Goal: Task Accomplishment & Management: Manage account settings

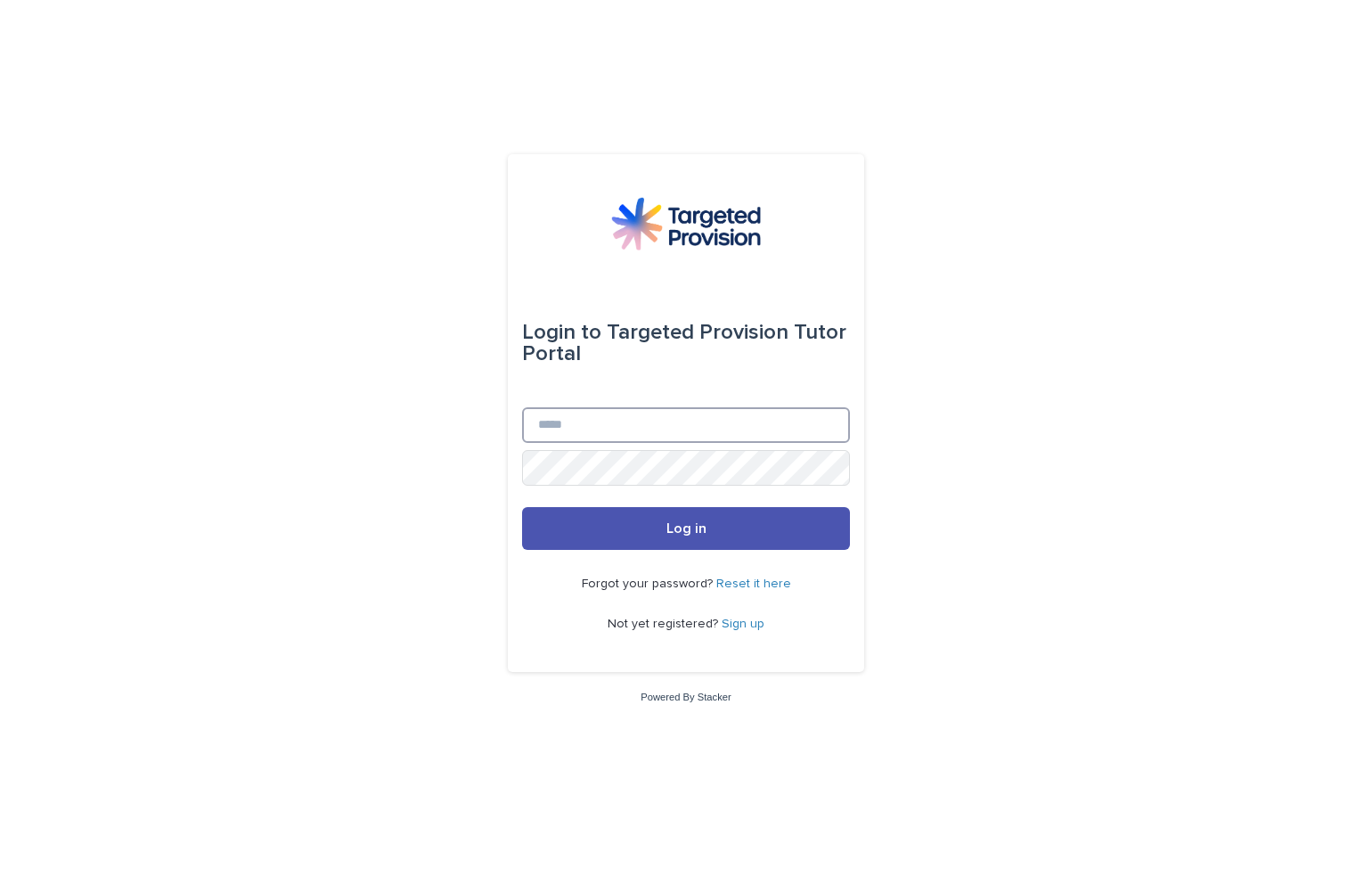
click at [550, 427] on input "Email" at bounding box center [685, 425] width 328 height 35
type input "**********"
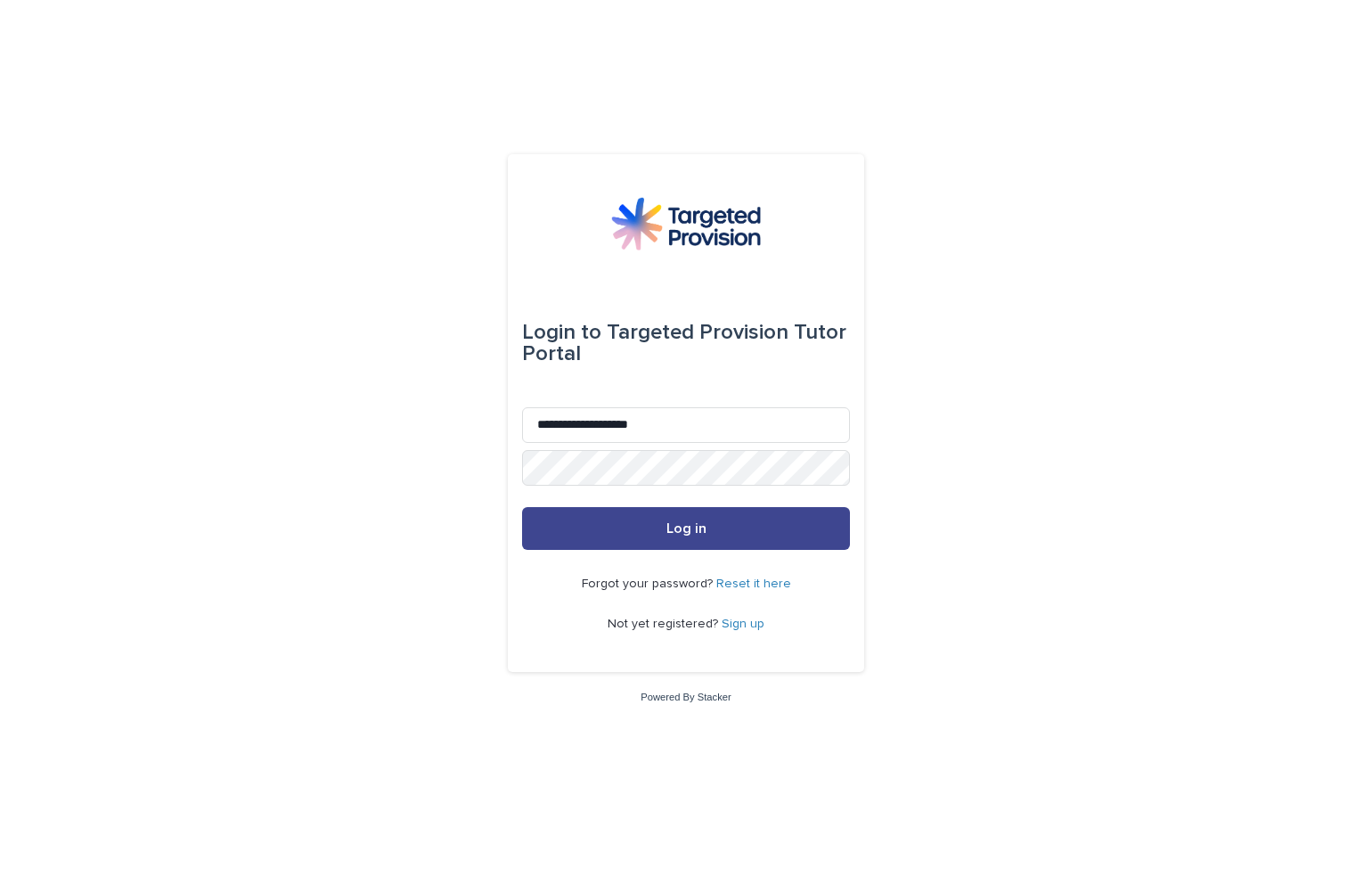
click at [696, 530] on span "Log in" at bounding box center [686, 529] width 40 height 14
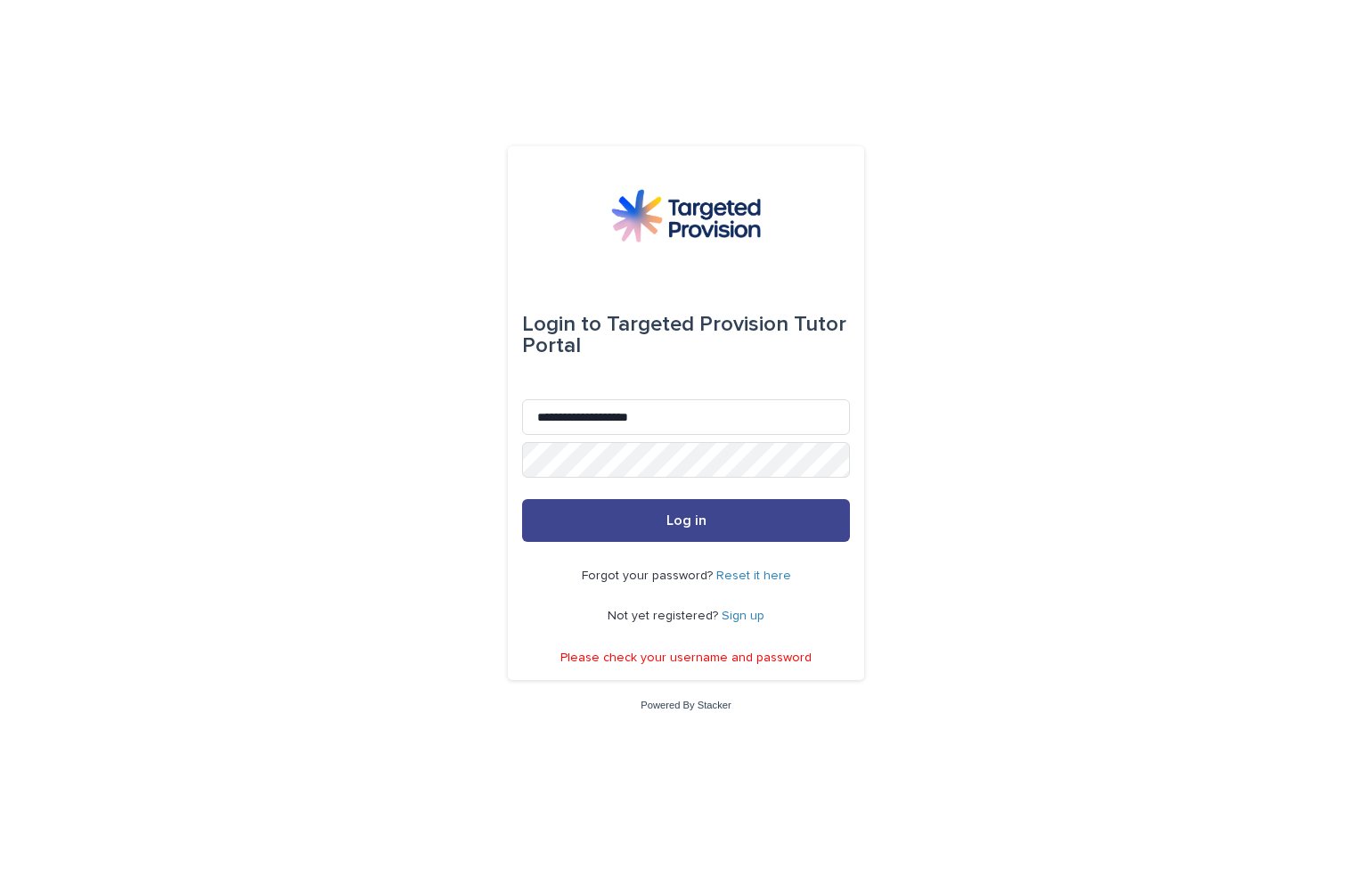
click at [716, 530] on button "Log in" at bounding box center [685, 520] width 328 height 42
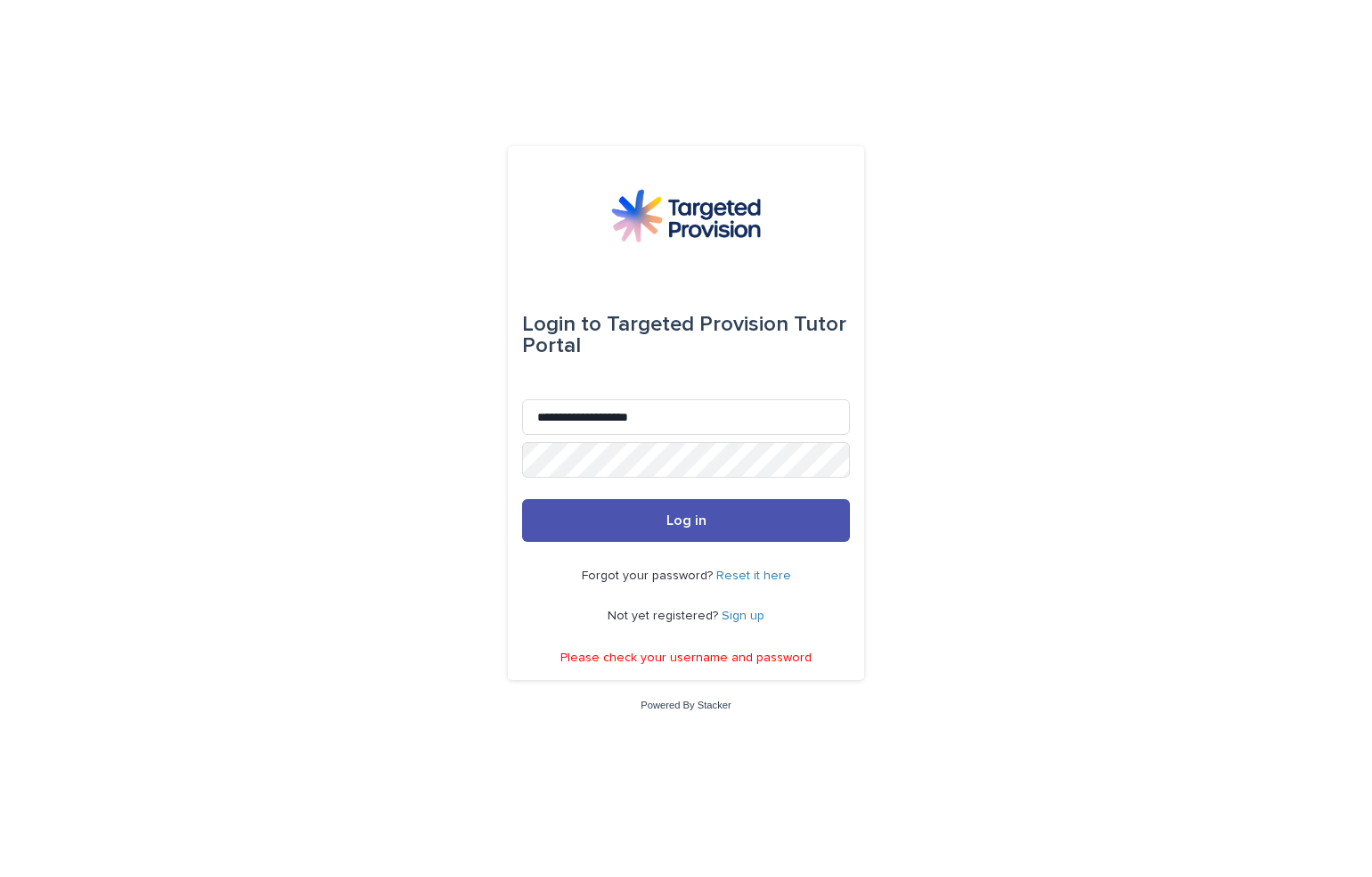
click at [730, 577] on link "Reset it here" at bounding box center [754, 575] width 75 height 13
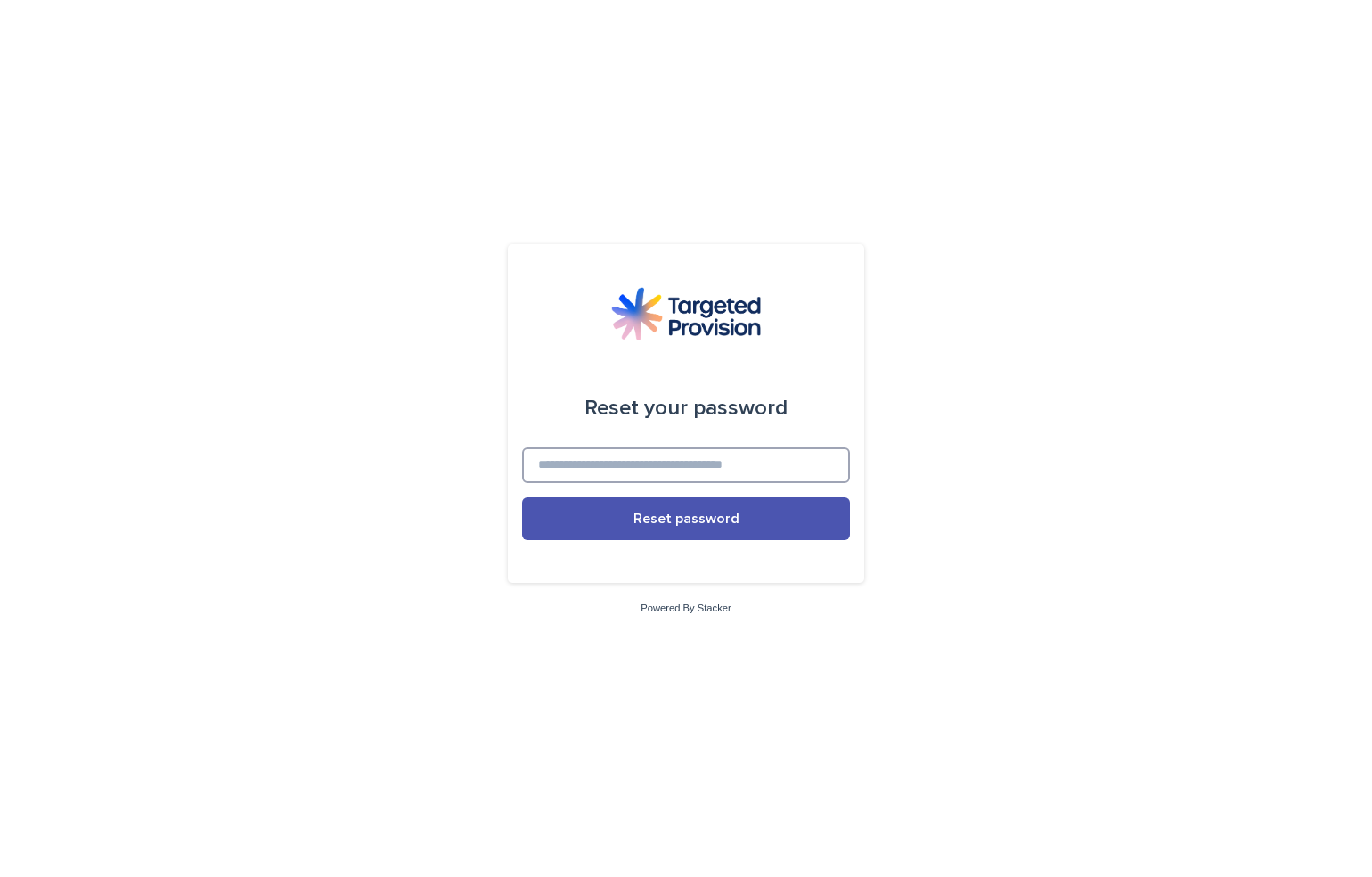
click at [565, 464] on input at bounding box center [685, 465] width 328 height 35
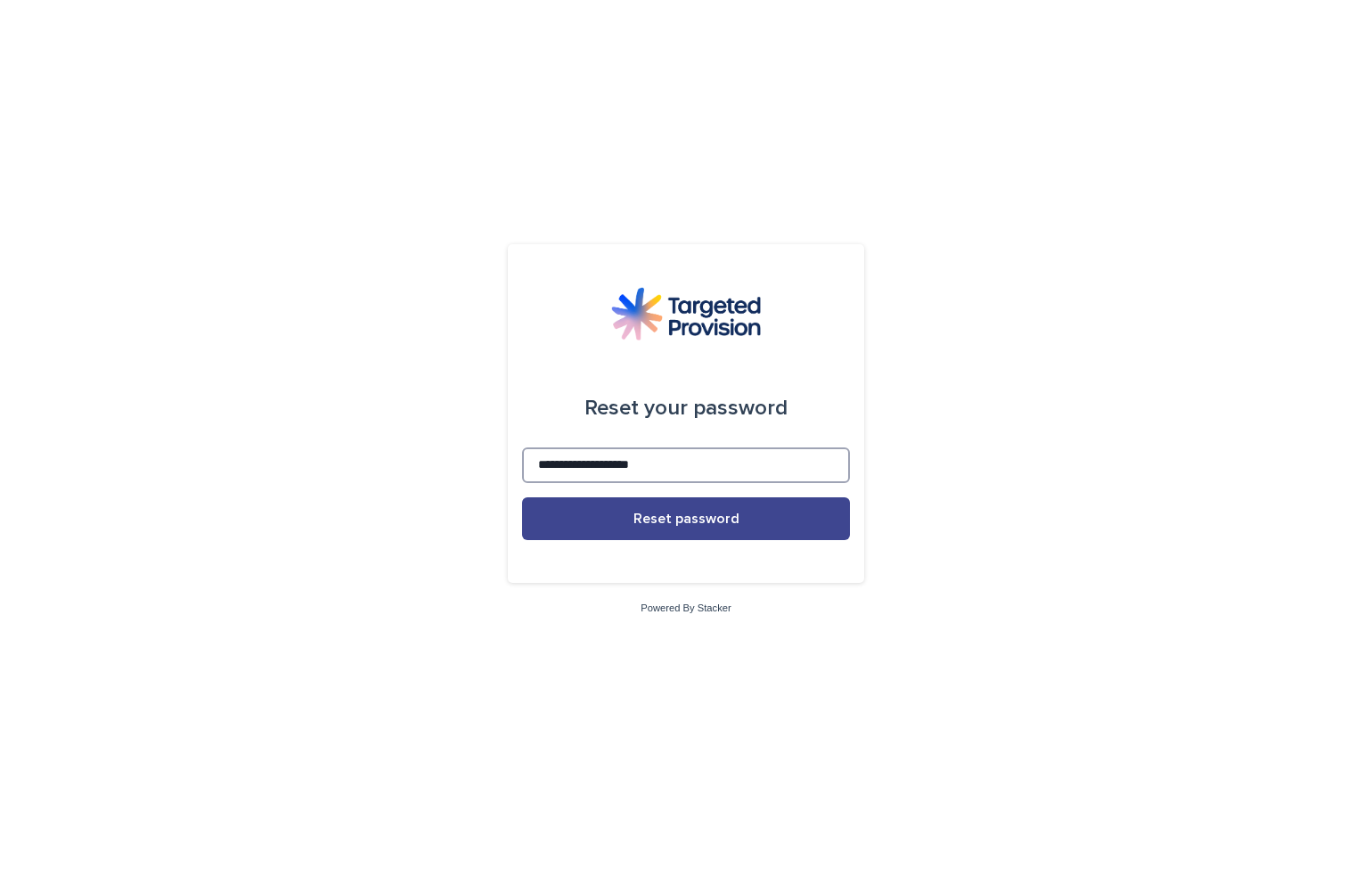
type input "**********"
click at [686, 519] on span "Reset password" at bounding box center [687, 519] width 106 height 14
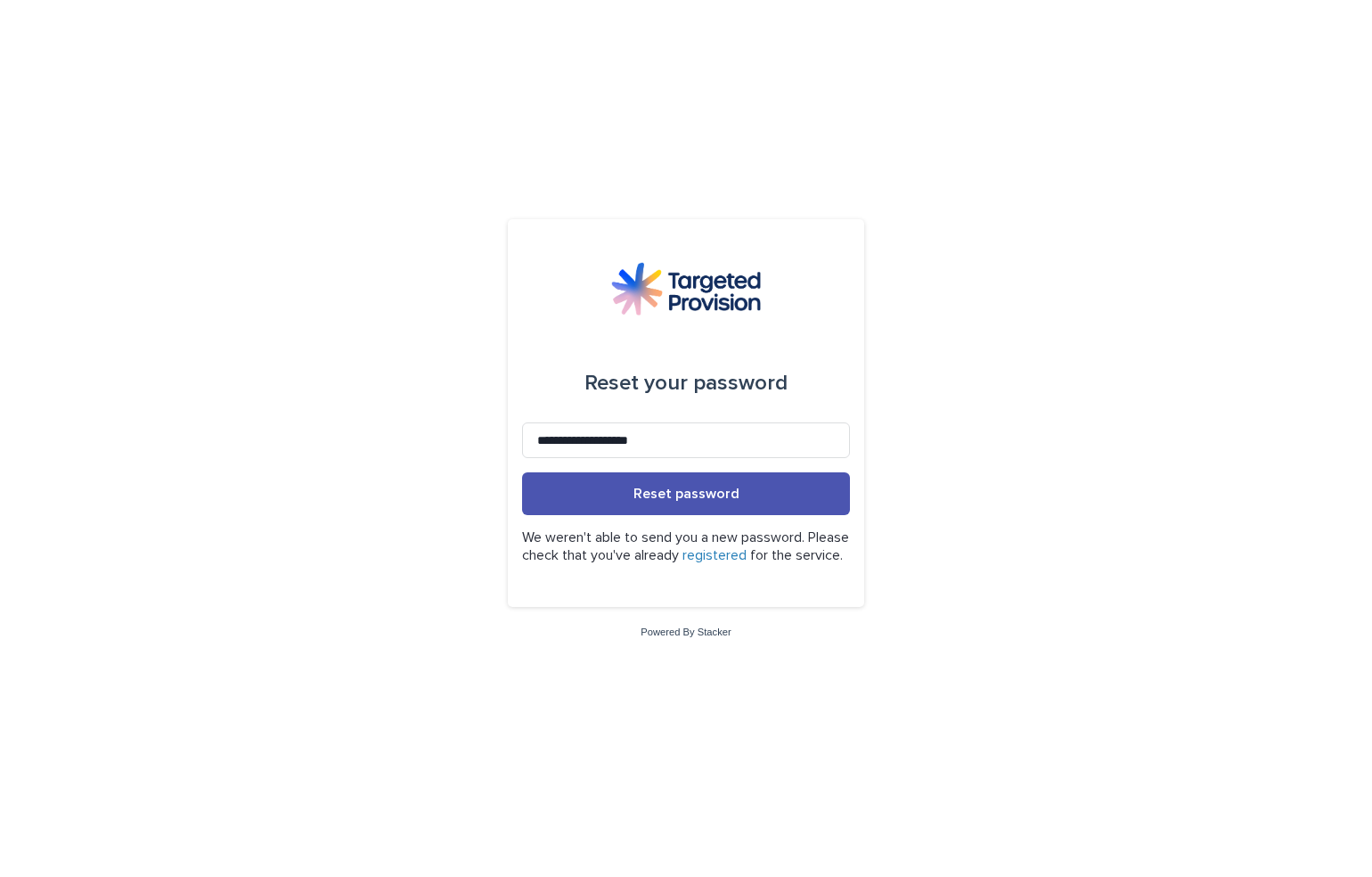
click at [747, 548] on link "registered" at bounding box center [714, 555] width 64 height 14
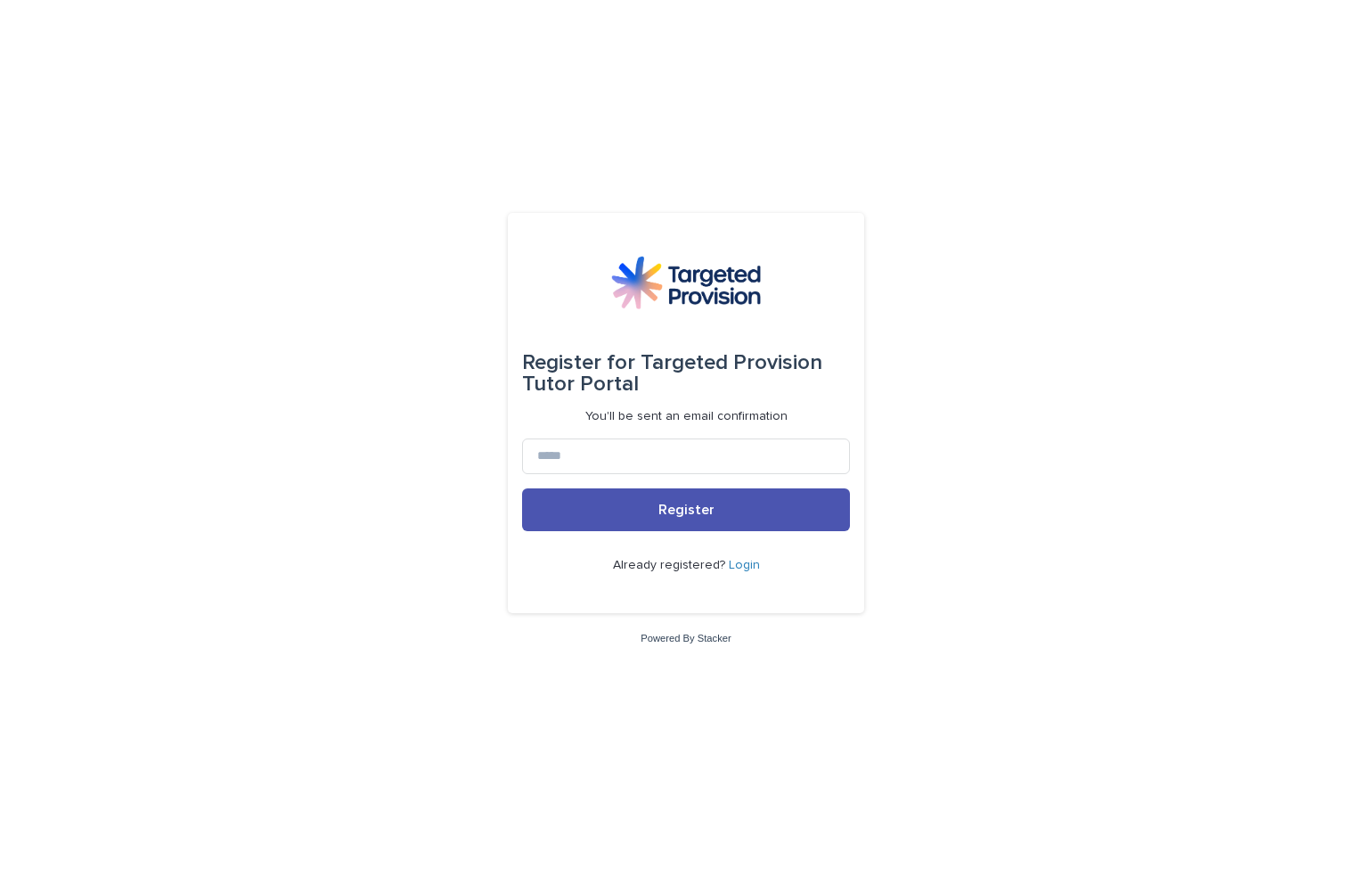
click at [737, 568] on link "Login" at bounding box center [744, 565] width 31 height 13
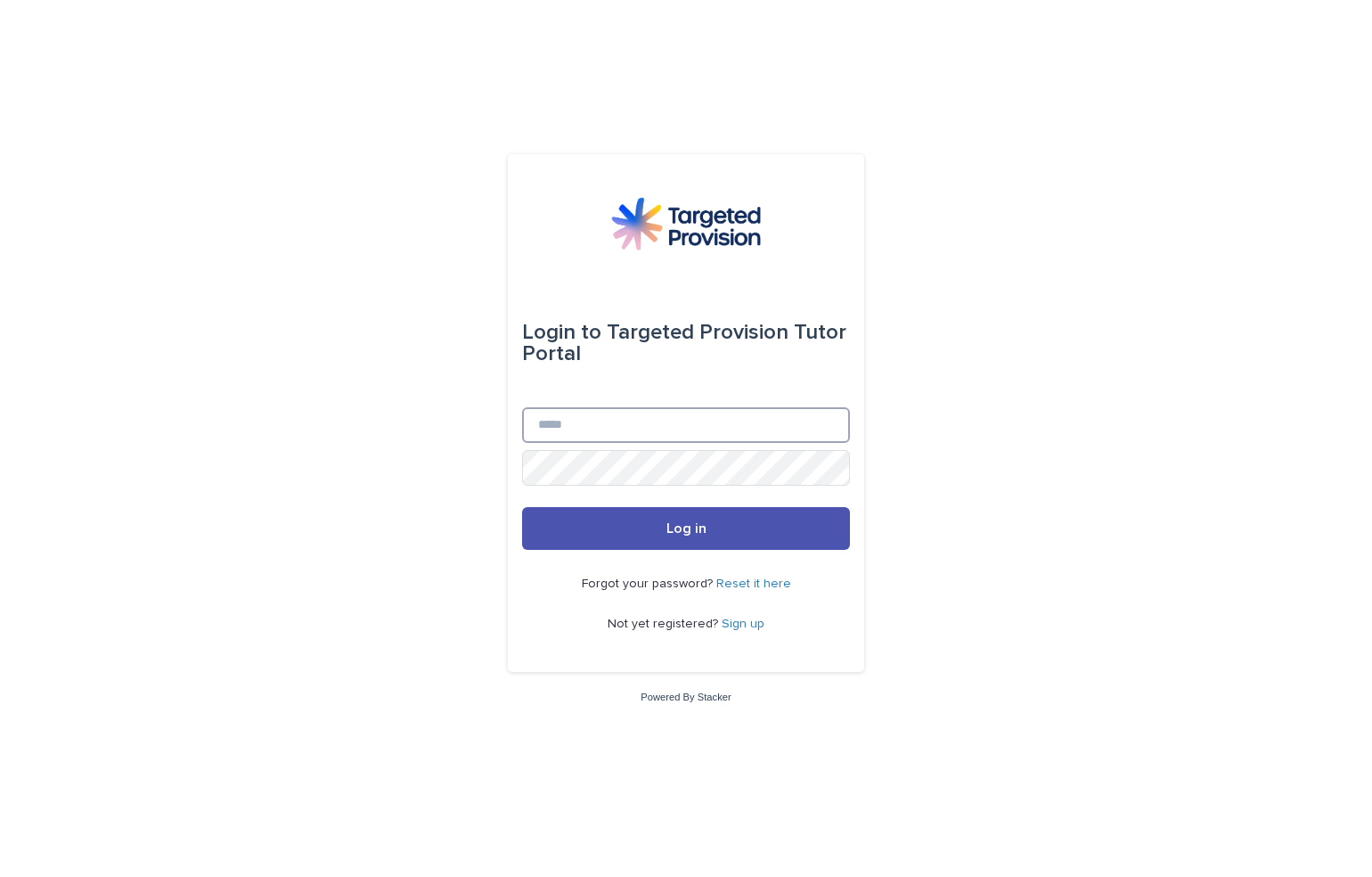
click at [547, 431] on input "Email" at bounding box center [685, 425] width 328 height 35
